Goal: Information Seeking & Learning: Find specific fact

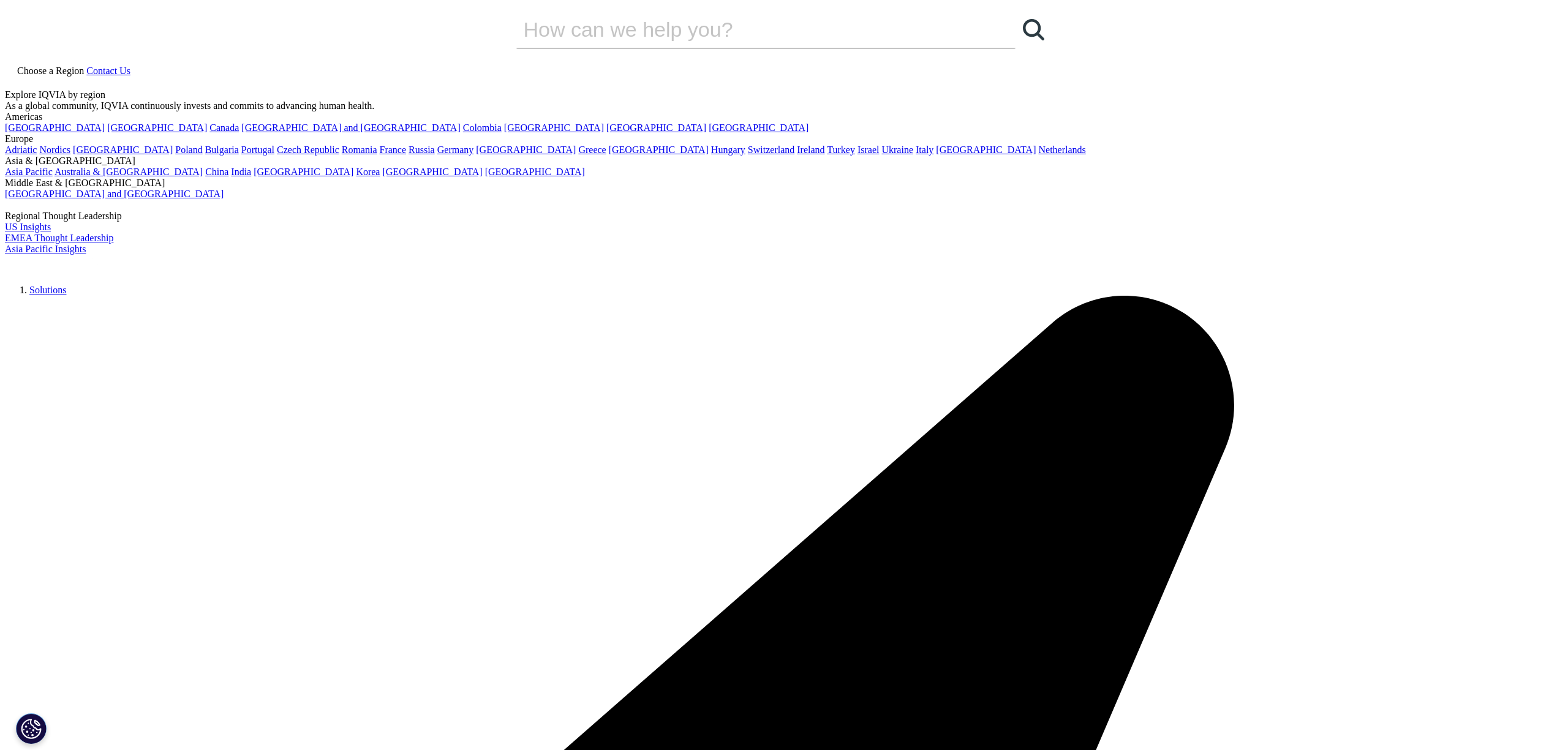
click at [842, 47] on input "Buscar" at bounding box center [748, 29] width 464 height 36
type input "<"
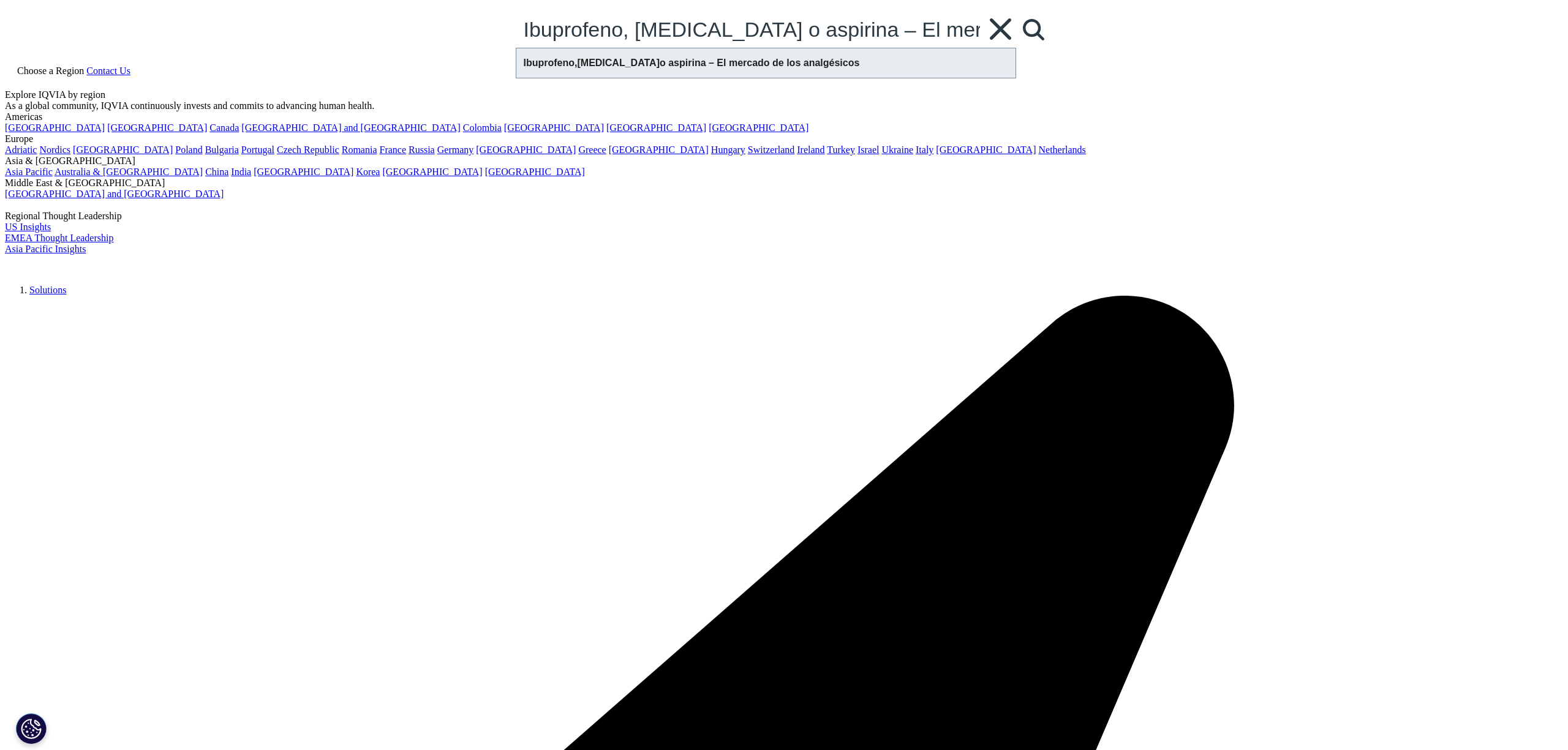
type input "Ibuprofeno, [MEDICAL_DATA] o aspirina – El [PERSON_NAME] de los analgésicos"
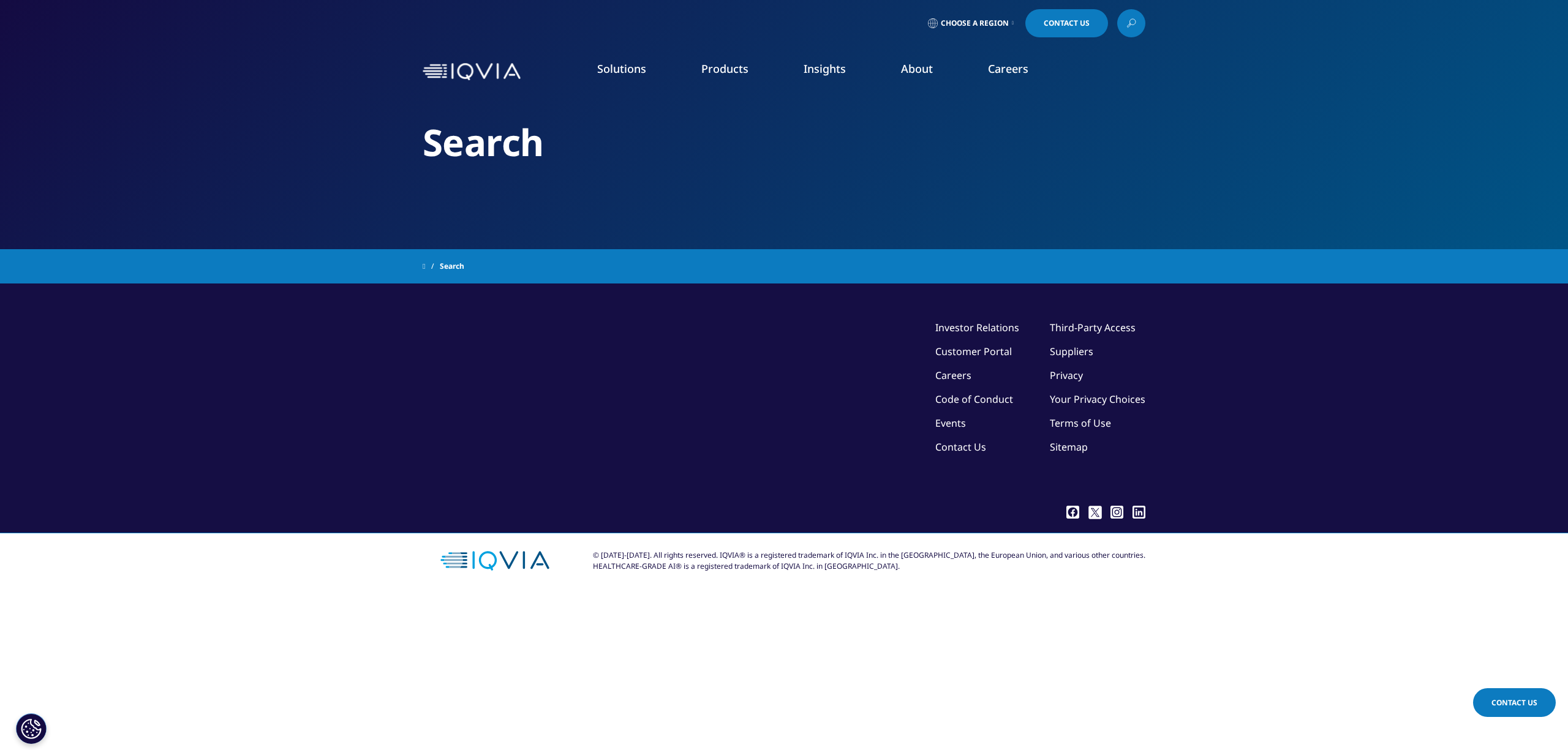
type input "Ibuprofeno, [MEDICAL_DATA] o aspirina – El [PERSON_NAME] de los analgésicos"
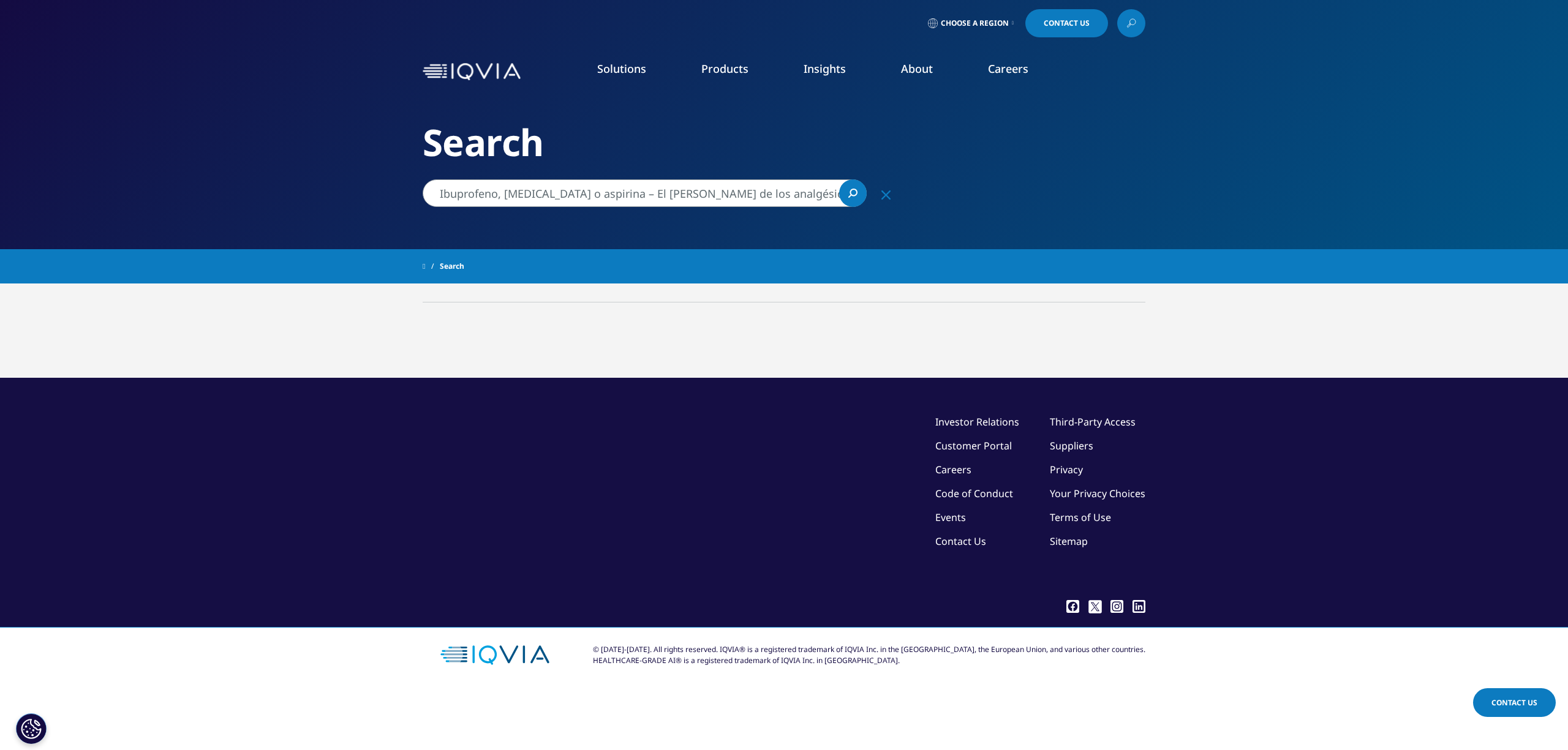
click at [1138, 20] on link at bounding box center [1130, 23] width 28 height 28
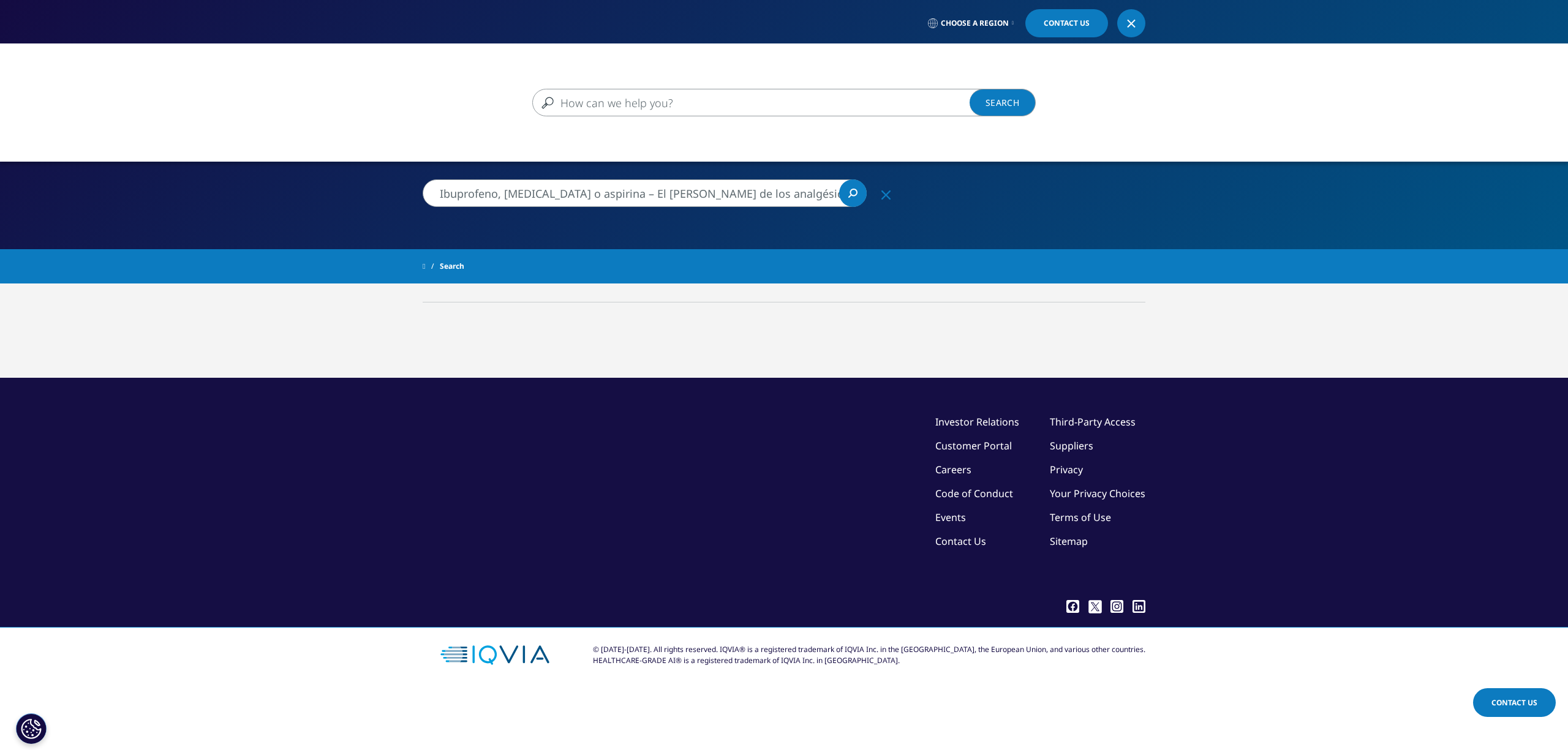
click at [856, 185] on div "Clear Search Loading" at bounding box center [784, 418] width 1568 height 750
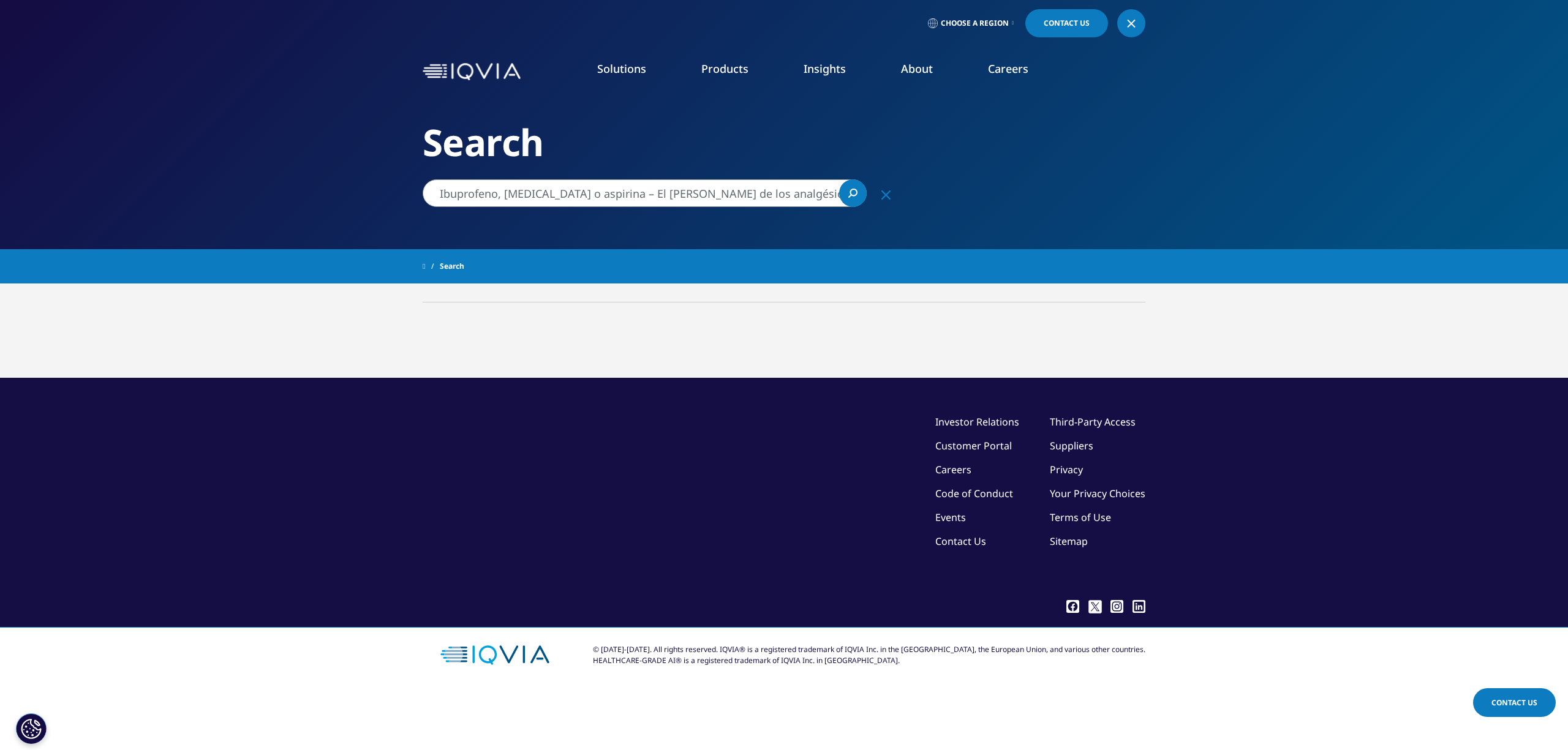
click at [852, 187] on link "Search Loading" at bounding box center [852, 193] width 27 height 27
click at [692, 399] on div "©2025 IQVIA Inc, All Rights Reserved. Investor Relations Customer Portal Career…" at bounding box center [784, 502] width 723 height 249
click at [695, 370] on div "Más resultados" at bounding box center [784, 363] width 723 height 31
click at [884, 197] on icon "Clear" at bounding box center [886, 195] width 9 height 9
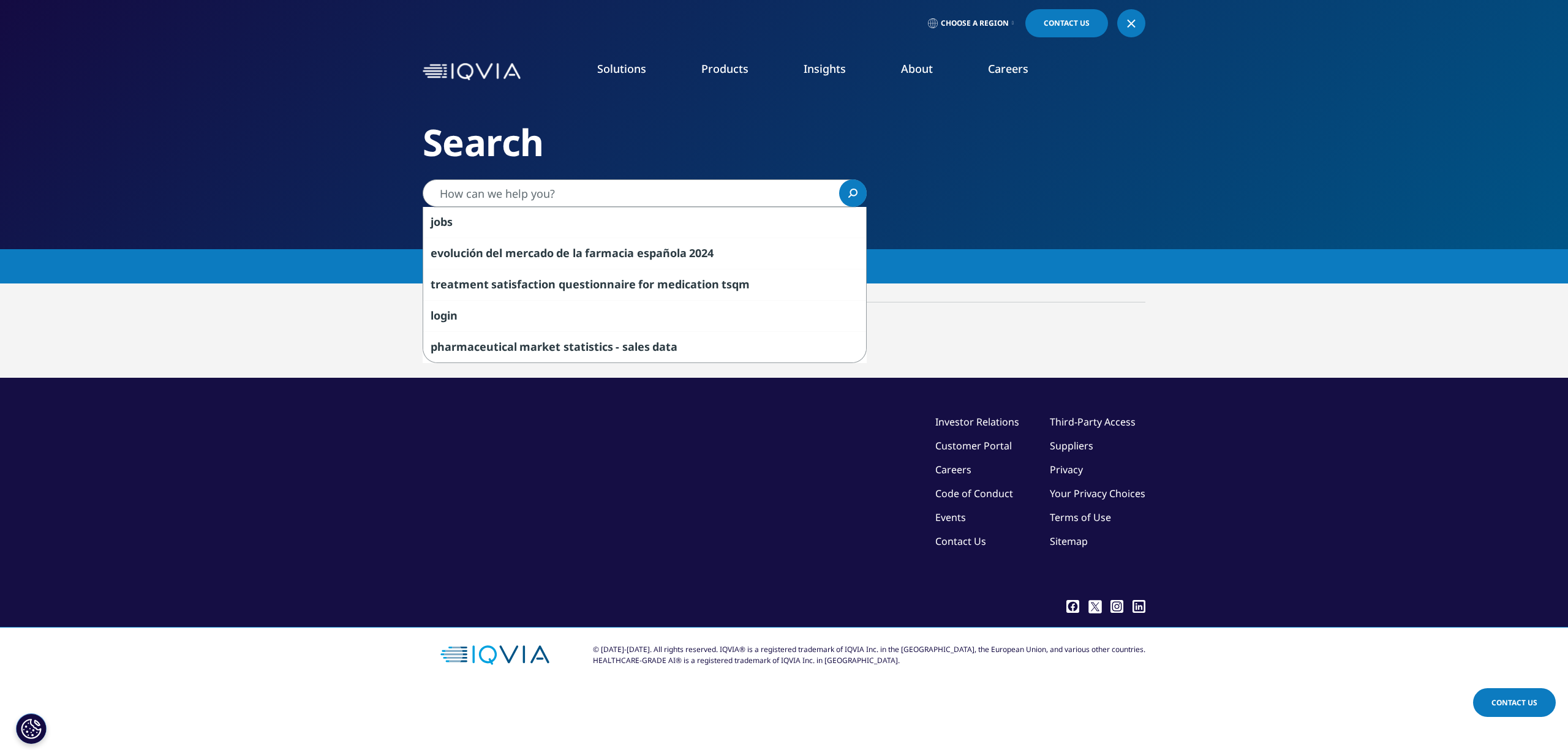
drag, startPoint x: 1007, startPoint y: 329, endPoint x: 986, endPoint y: 324, distance: 21.6
click at [1007, 329] on div "Type Loading Clear Or/And Operator Topic Loading Clear Or/And Operator" at bounding box center [784, 320] width 723 height 36
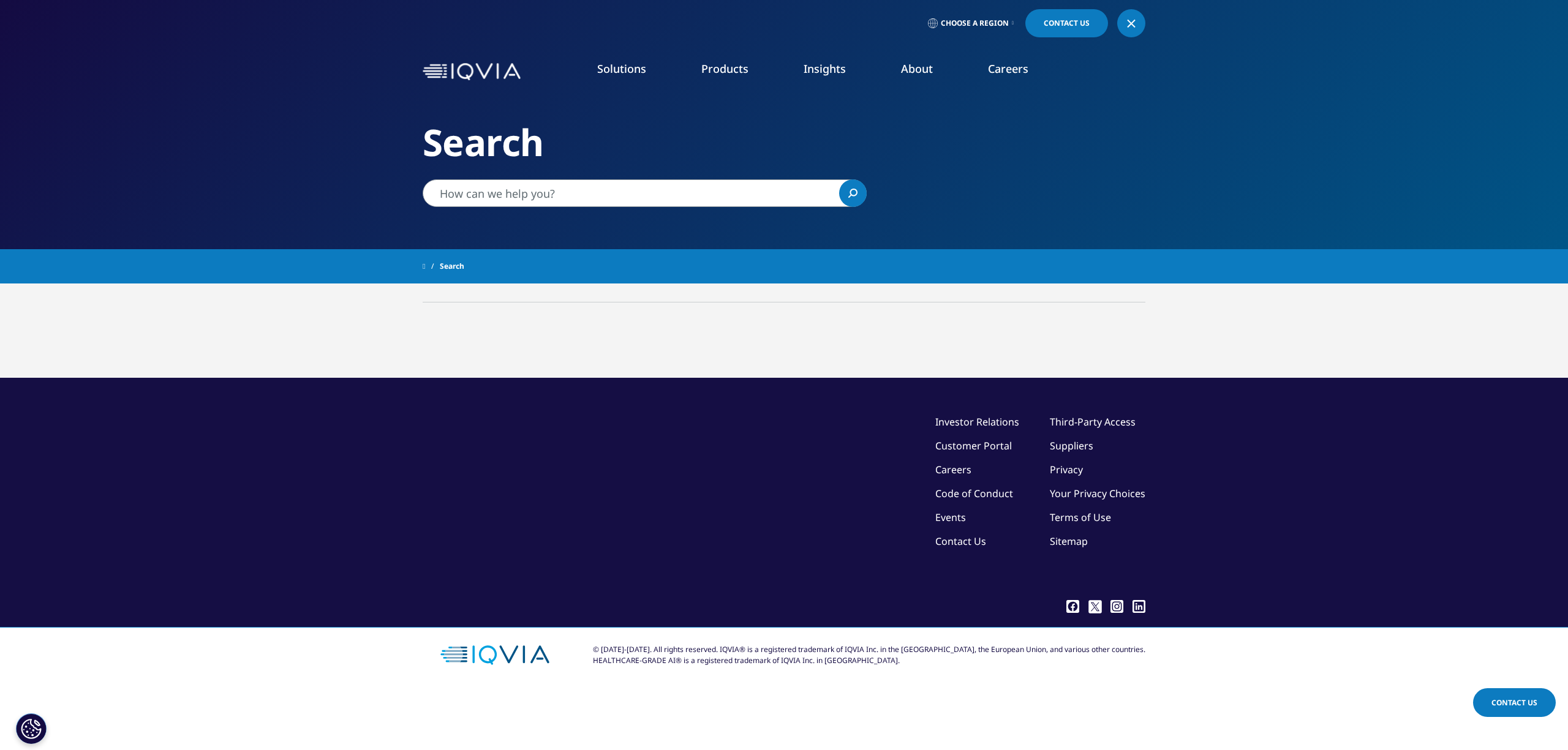
type input "Ibuprofeno, [MEDICAL_DATA] o aspirina – El [PERSON_NAME] de los analgésicos"
click at [460, 264] on span "Search" at bounding box center [451, 266] width 25 height 22
click at [459, 275] on span "Search" at bounding box center [451, 266] width 25 height 22
click at [461, 291] on div "Ibuprofeno, Paracetamol o aspirina – El mercado de los analgésicos Ibuprofeno, …" at bounding box center [784, 330] width 1568 height 94
click at [462, 293] on div "Ibuprofeno, Paracetamol o aspirina – El mercado de los analgésicos Ibuprofeno, …" at bounding box center [784, 330] width 1568 height 94
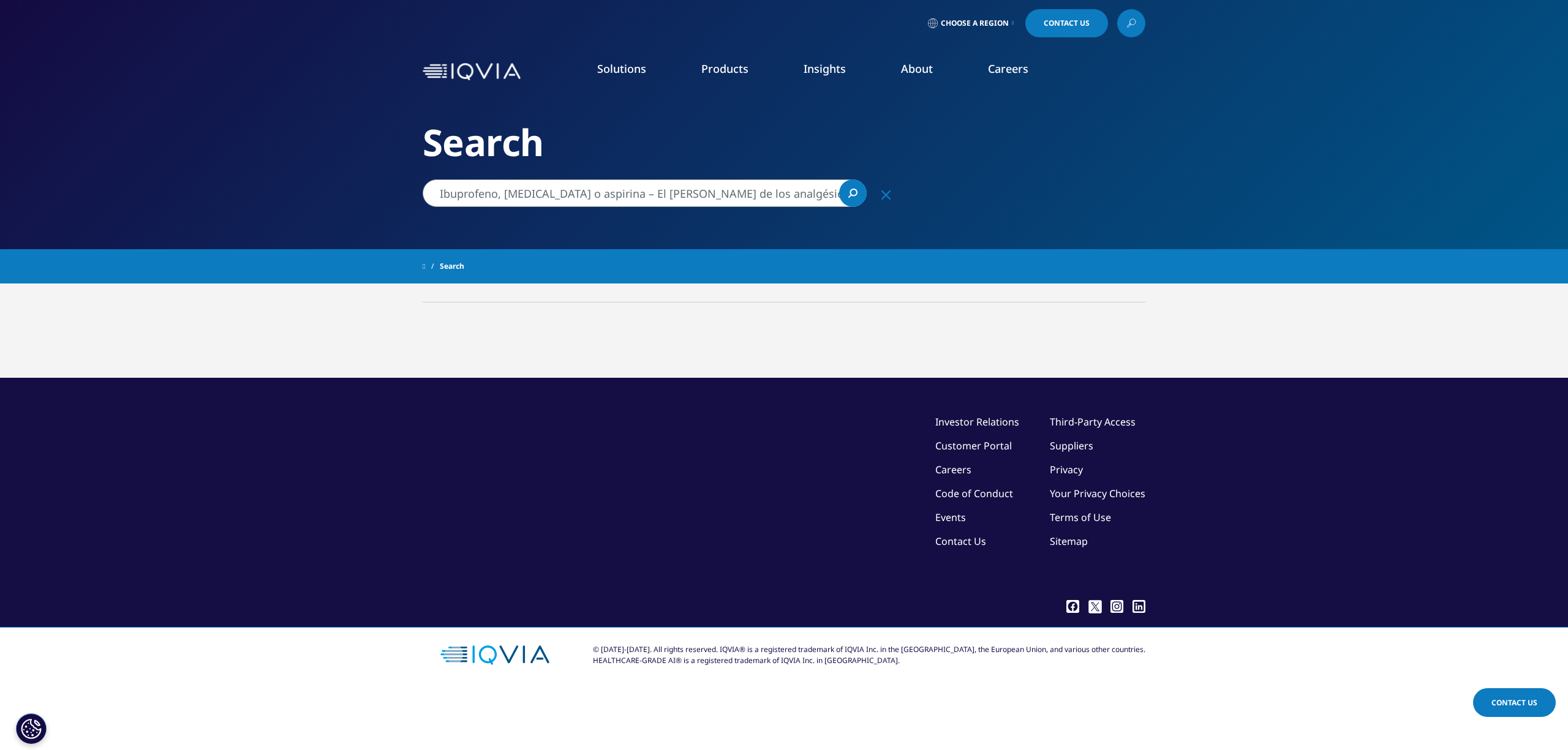
click at [432, 267] on link at bounding box center [431, 266] width 17 height 22
